Goal: Check status: Check status

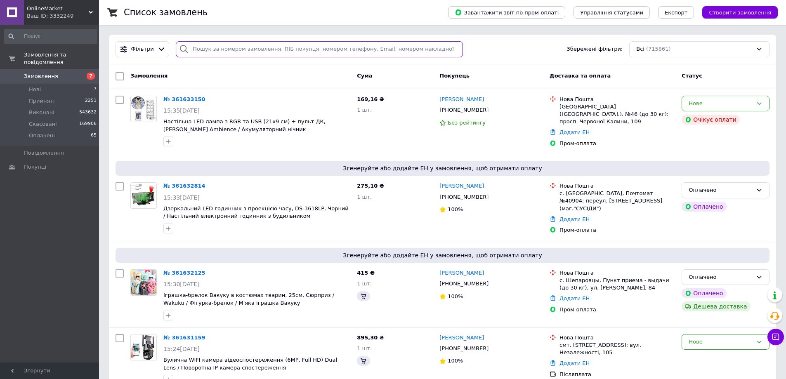
click at [415, 50] on input "search" at bounding box center [319, 49] width 287 height 16
paste input "361620164"
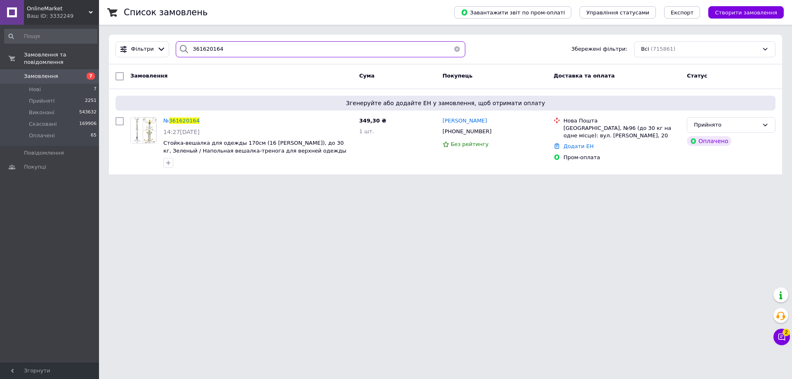
type input "361620164"
click at [74, 14] on div "Ваш ID: 3332249" at bounding box center [63, 15] width 72 height 7
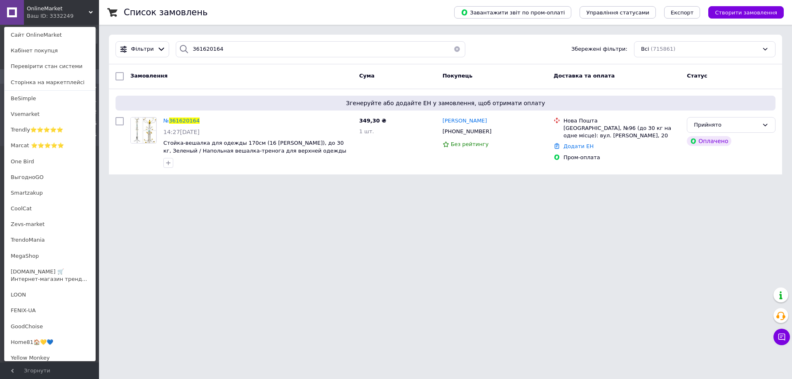
scroll to position [196, 0]
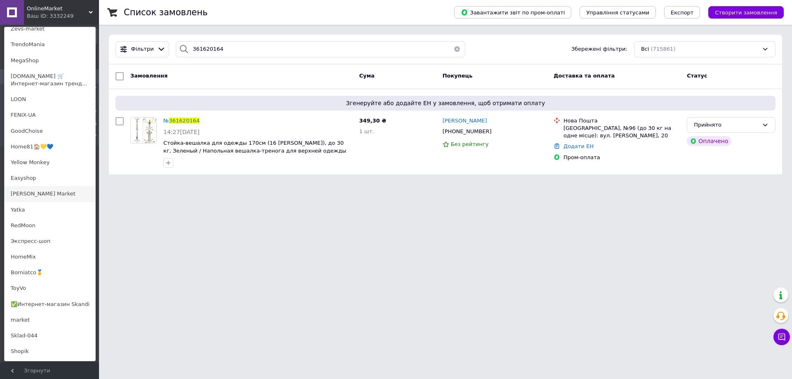
click at [54, 187] on link "[PERSON_NAME] Market" at bounding box center [50, 194] width 91 height 16
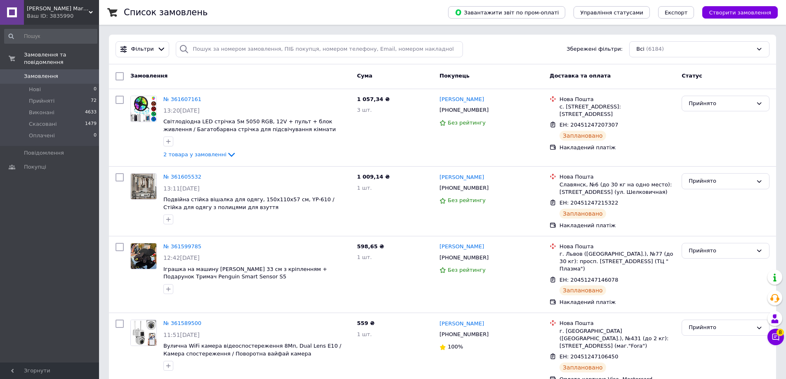
click at [287, 38] on div "Фільтри Збережені фільтри: Всі (6184)" at bounding box center [442, 50] width 667 height 30
click at [288, 50] on input "search" at bounding box center [319, 49] width 287 height 16
paste input "361522193"
type input "361522193"
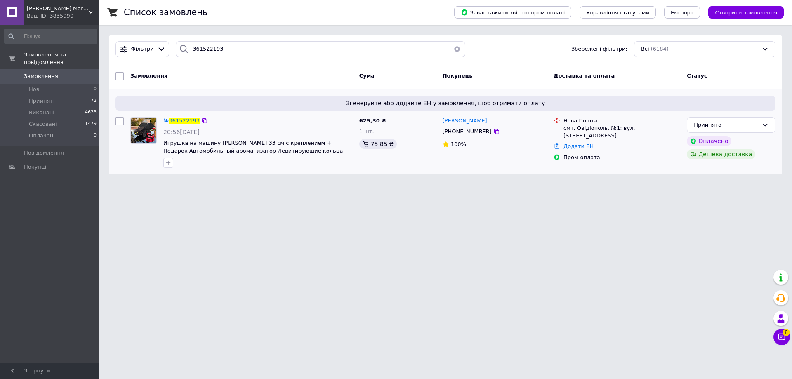
click at [176, 121] on span "361522193" at bounding box center [184, 121] width 31 height 6
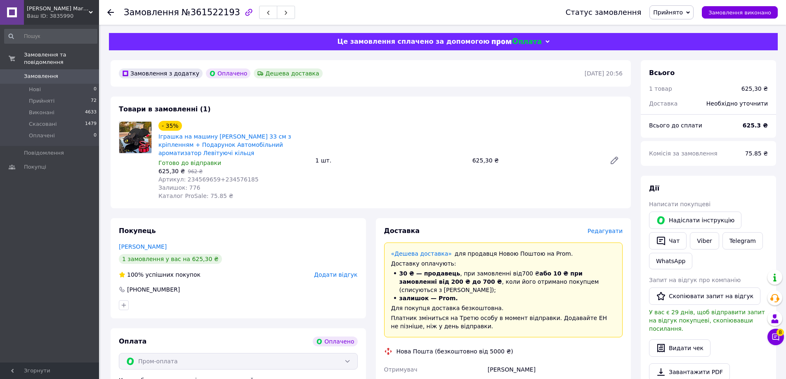
click at [110, 14] on use at bounding box center [110, 12] width 7 height 7
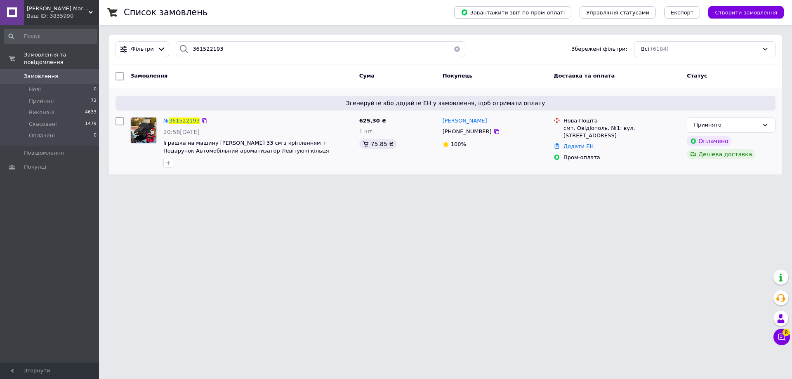
click at [170, 120] on span "№ 361522193" at bounding box center [181, 121] width 36 height 6
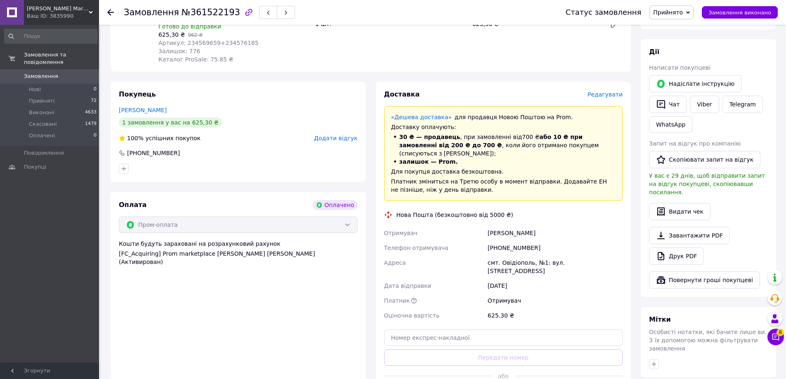
scroll to position [206, 0]
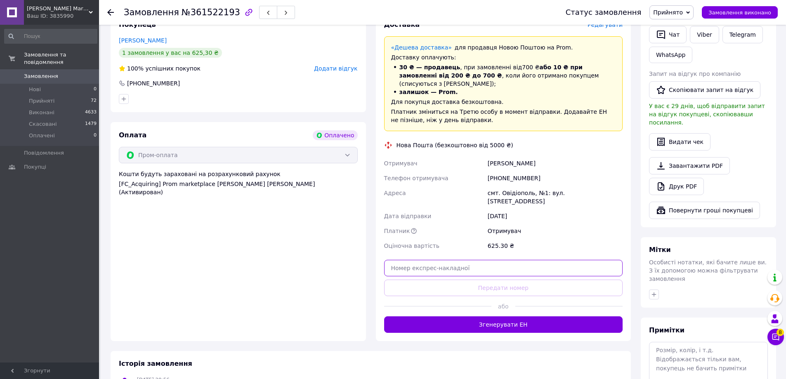
click at [521, 260] on input "text" at bounding box center [503, 268] width 239 height 17
paste input "20451247289447"
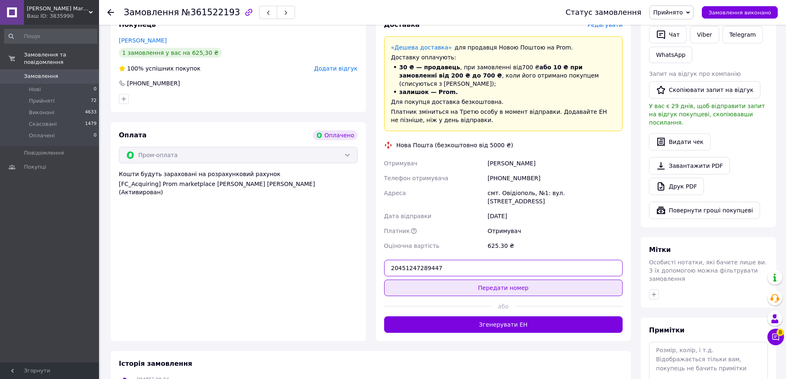
type input "20451247289447"
click at [512, 280] on button "Передати номер" at bounding box center [503, 288] width 239 height 17
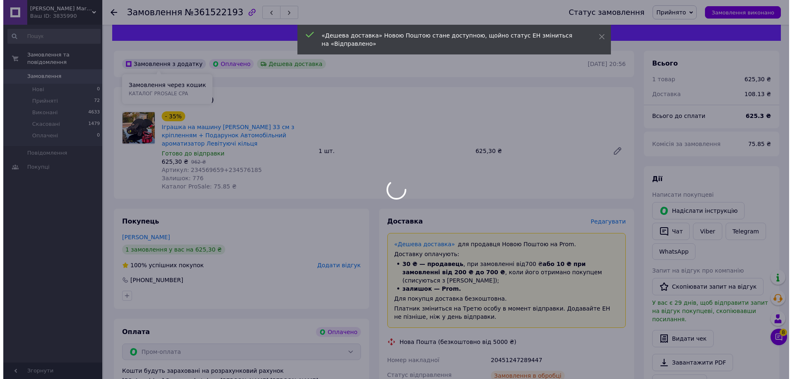
scroll to position [0, 0]
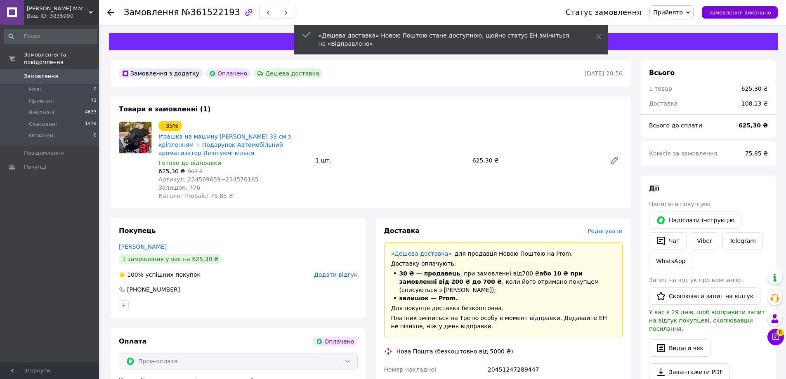
click at [110, 14] on icon at bounding box center [110, 12] width 7 height 7
